Goal: Information Seeking & Learning: Learn about a topic

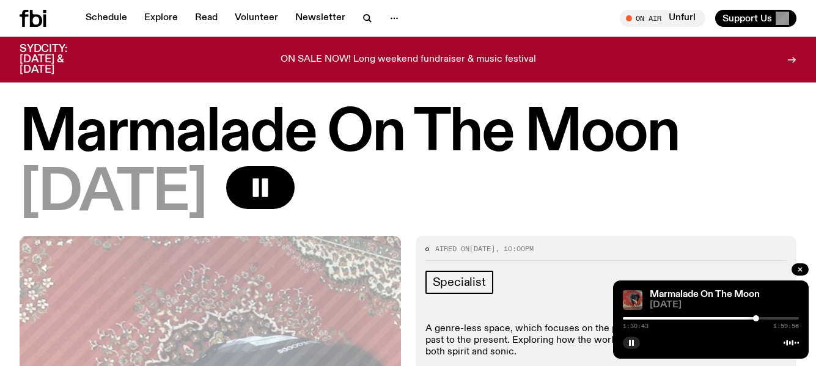
scroll to position [61, 0]
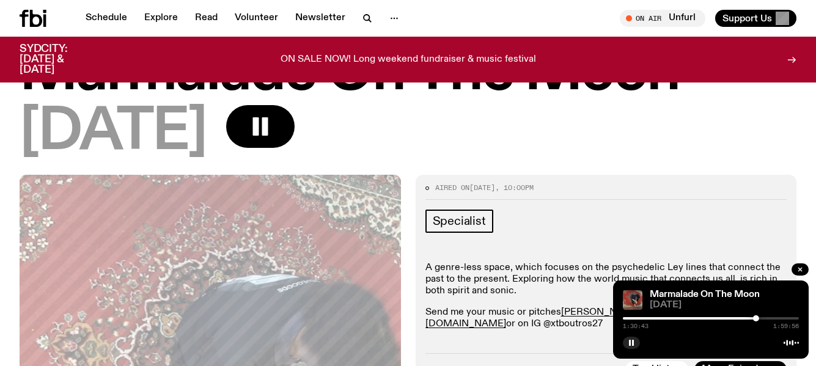
click at [630, 338] on button "button" at bounding box center [631, 343] width 17 height 12
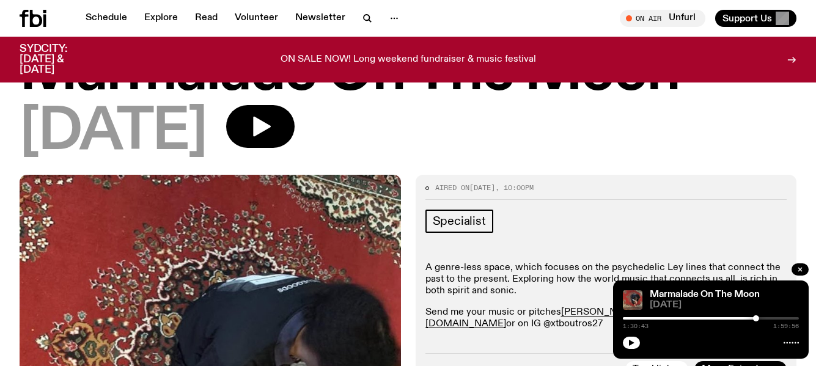
click at [417, 127] on div "[DATE]" at bounding box center [408, 132] width 777 height 55
click at [102, 12] on link "Schedule" at bounding box center [106, 18] width 56 height 17
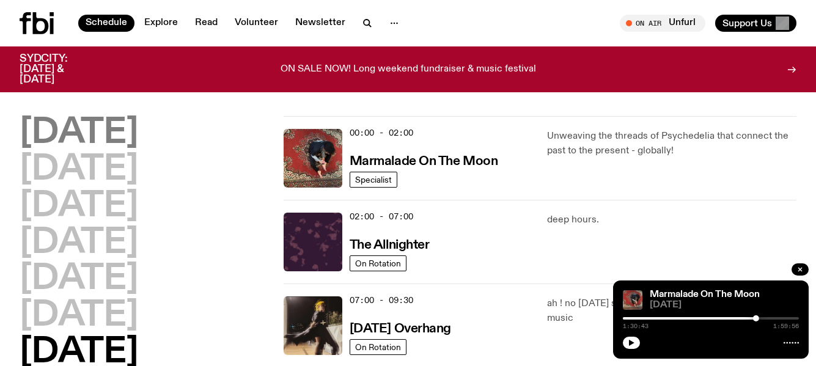
click at [94, 120] on h2 "[DATE]" at bounding box center [79, 133] width 119 height 34
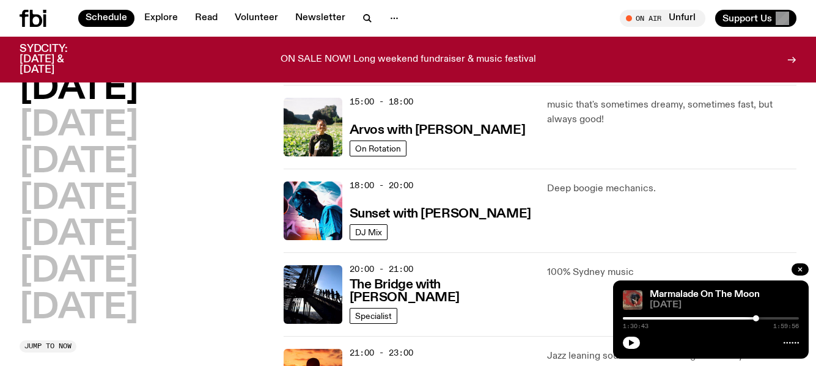
scroll to position [462, 0]
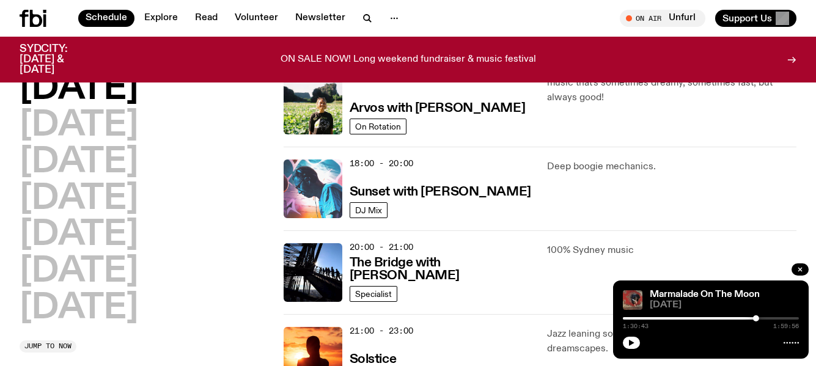
click at [317, 196] on img at bounding box center [313, 189] width 59 height 59
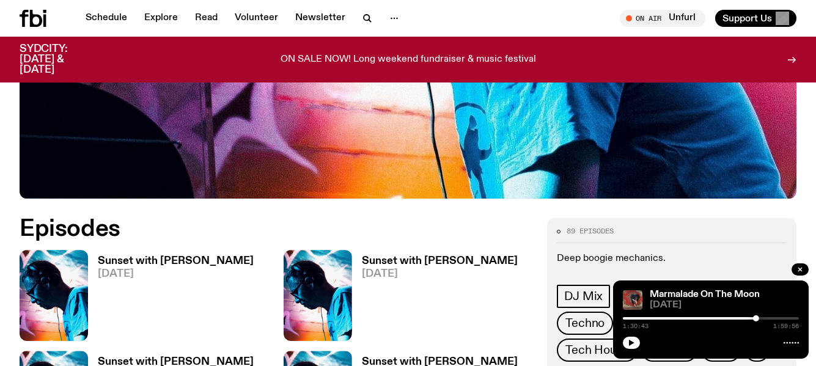
scroll to position [489, 0]
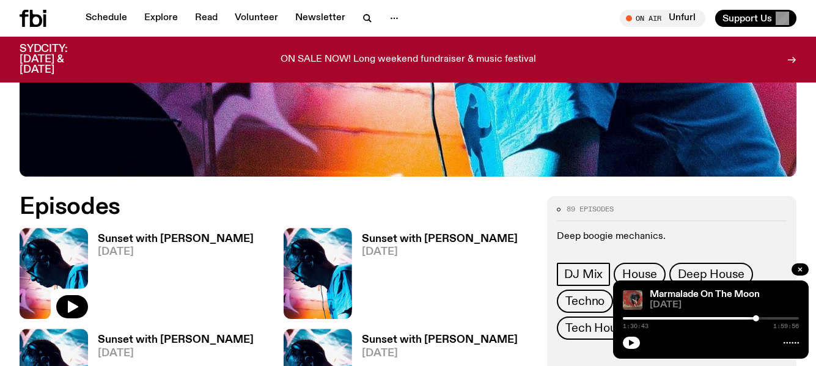
click at [59, 228] on img at bounding box center [54, 273] width 68 height 91
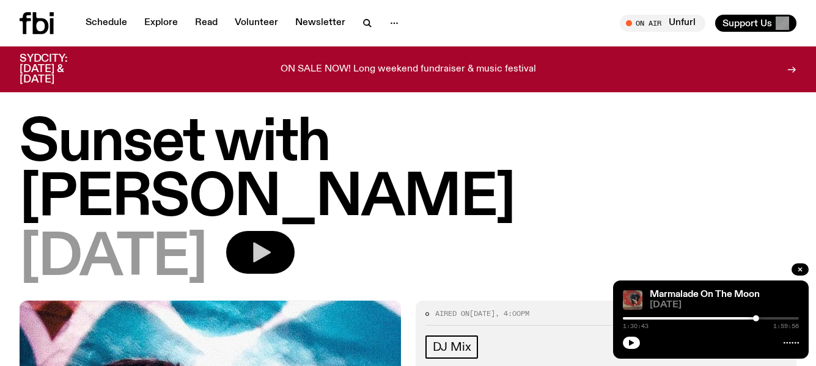
click at [271, 243] on icon "button" at bounding box center [262, 253] width 18 height 20
